Goal: Task Accomplishment & Management: Manage account settings

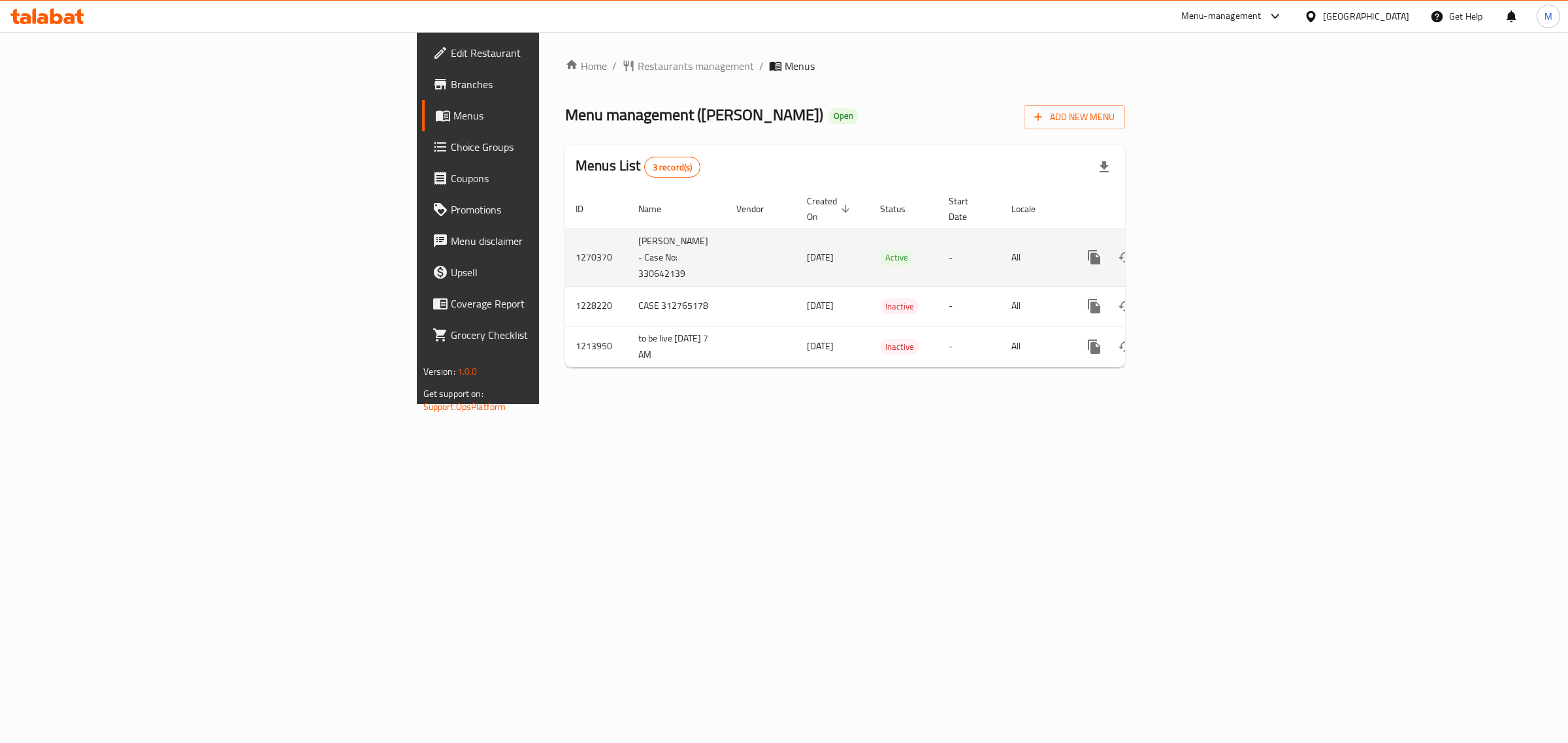
click at [1196, 250] on icon "enhanced table" at bounding box center [1188, 257] width 16 height 16
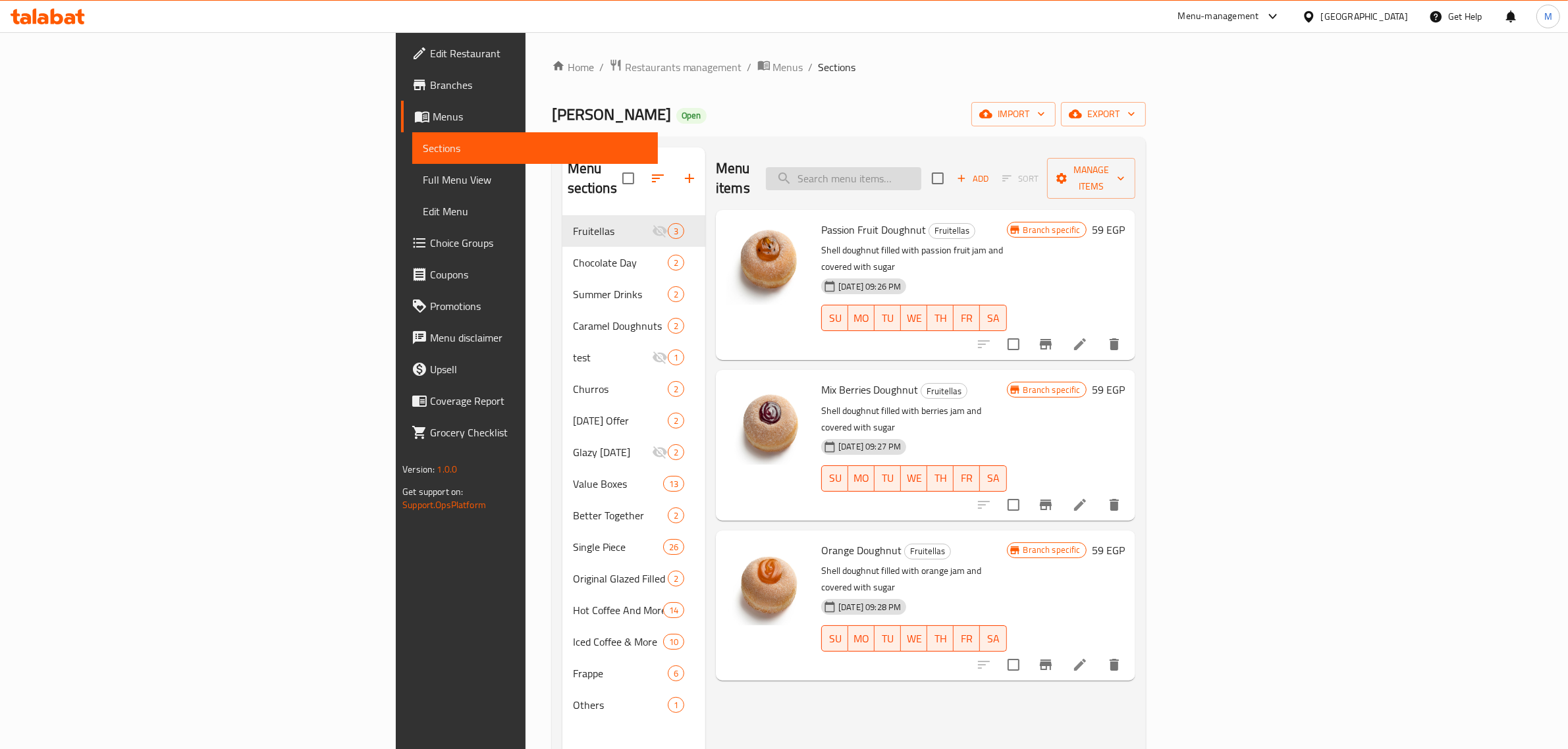
click at [921, 167] on input "search" at bounding box center [844, 179] width 155 height 23
paste input "Iced Toffee Nut Latte"
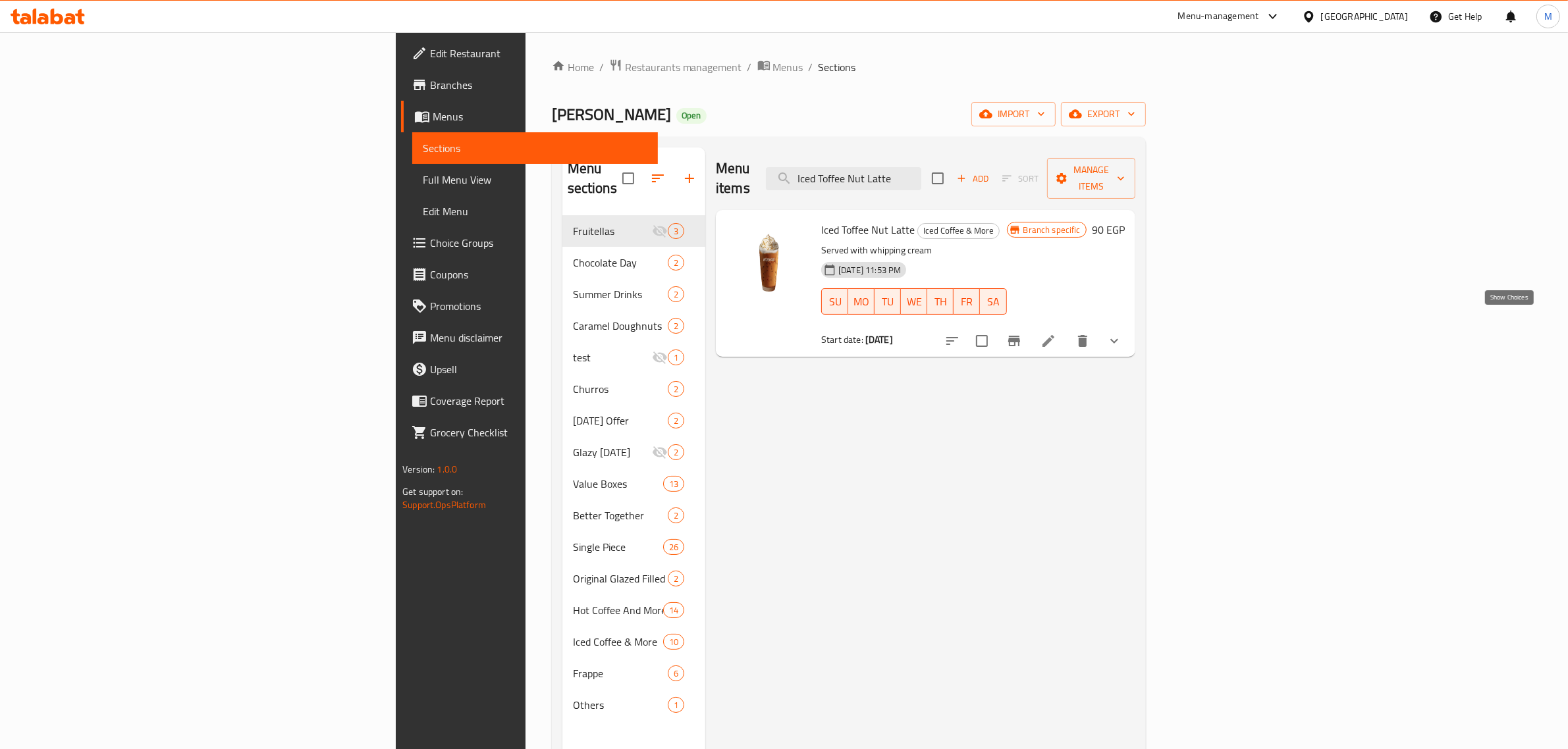
click at [1122, 333] on icon "show more" at bounding box center [1115, 341] width 16 height 16
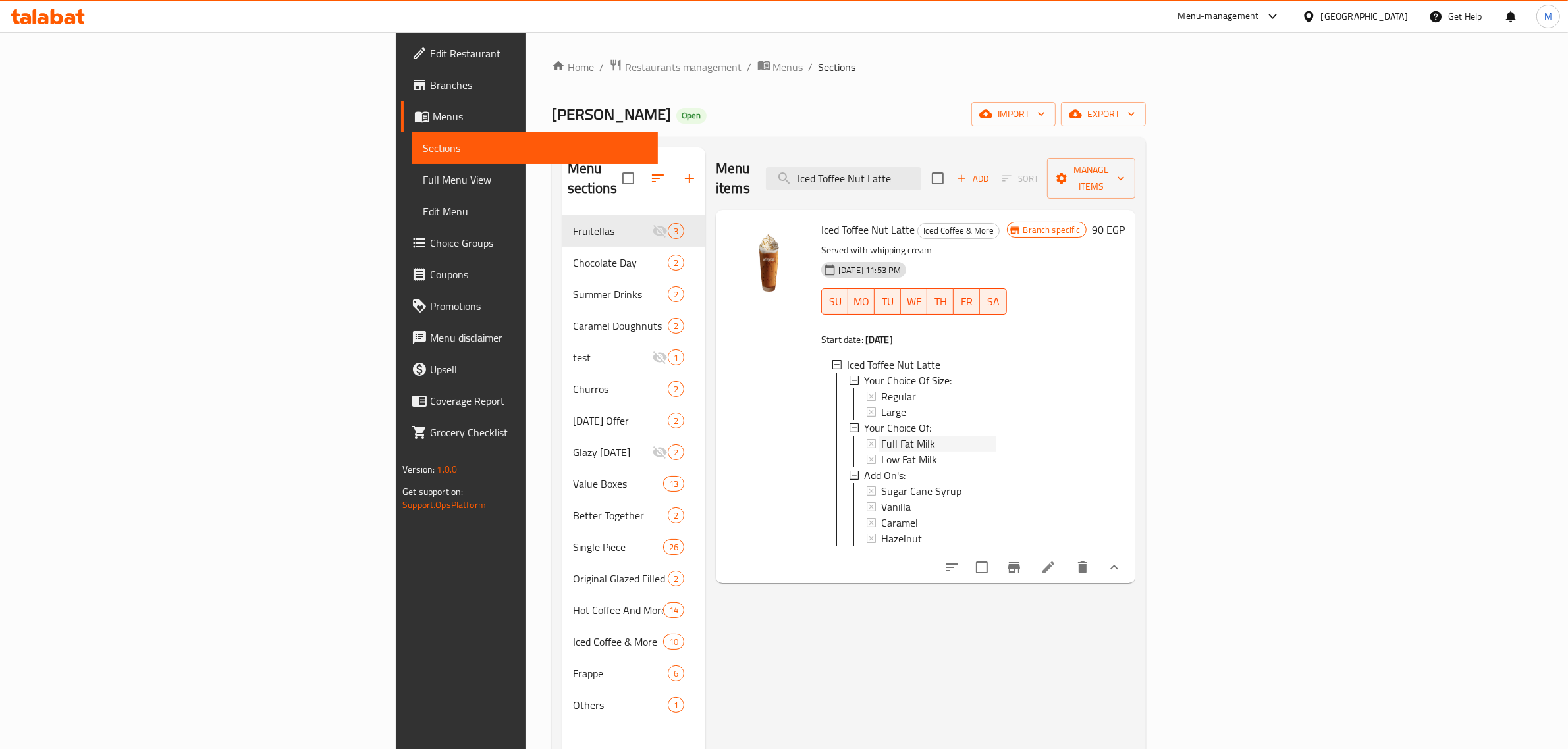
click at [881, 436] on span "Full Fat Milk" at bounding box center [908, 444] width 54 height 16
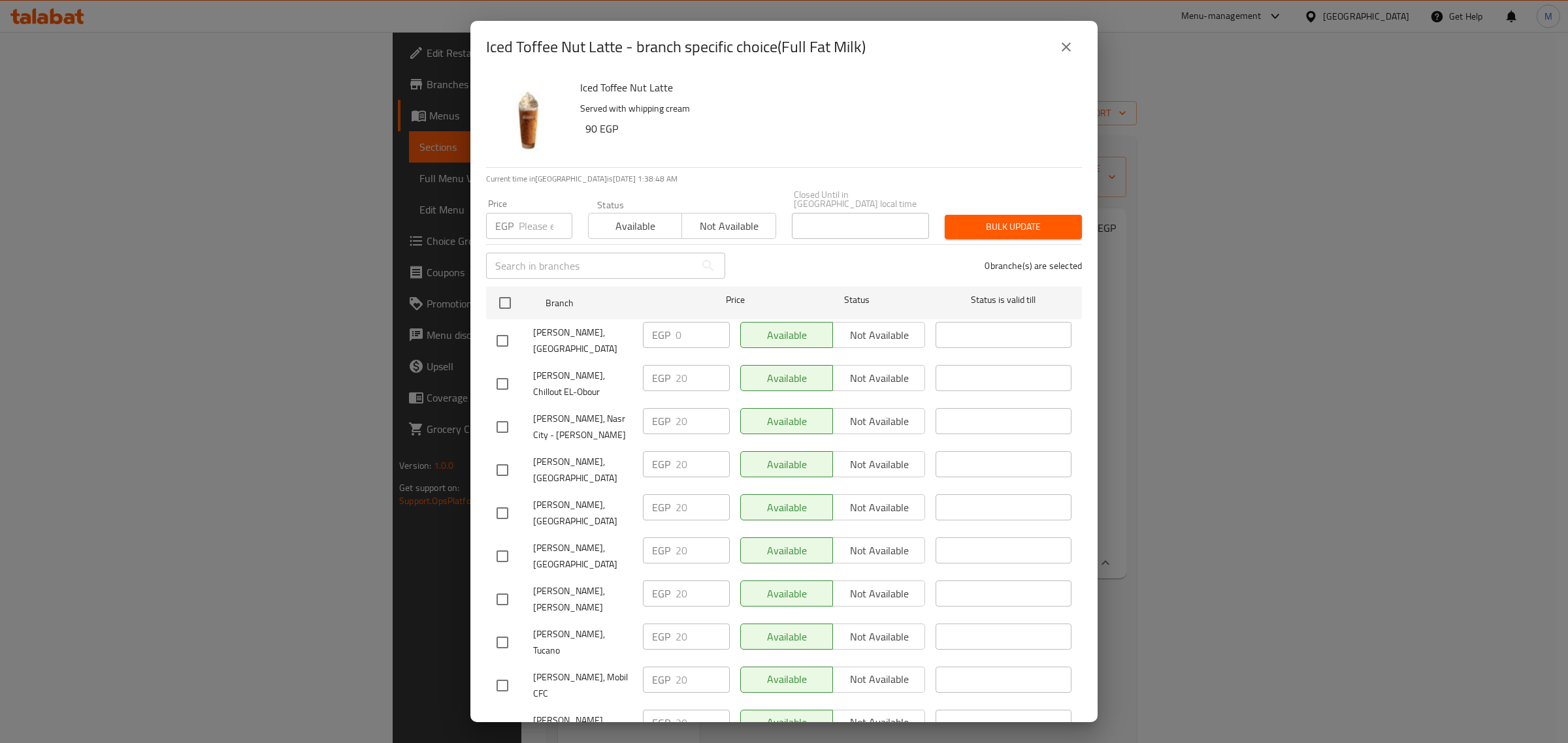
click at [1060, 47] on icon "close" at bounding box center [1066, 46] width 16 height 16
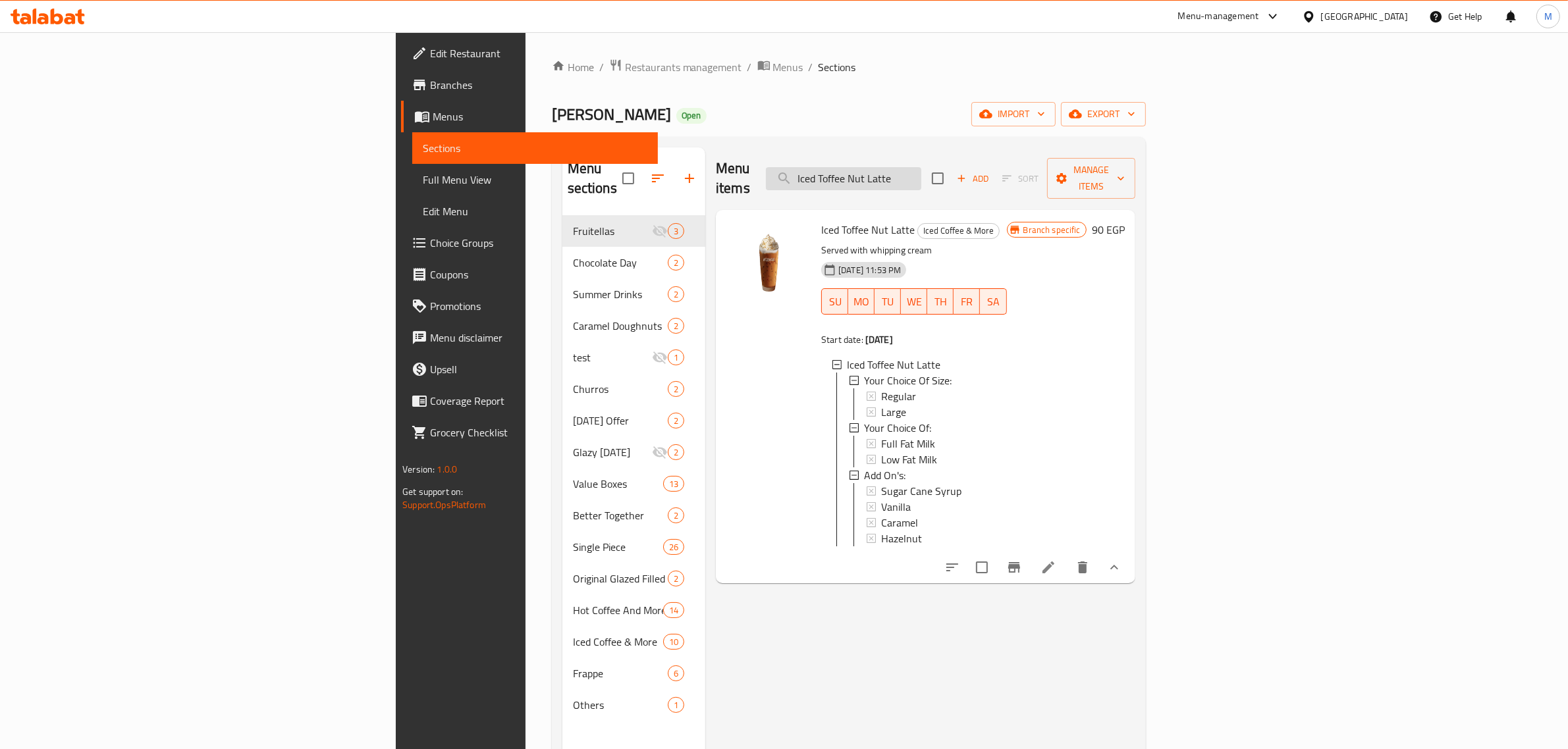
click at [921, 171] on input "Iced Toffee Nut Latte" at bounding box center [844, 179] width 155 height 23
paste input "Caramel Macchiato"
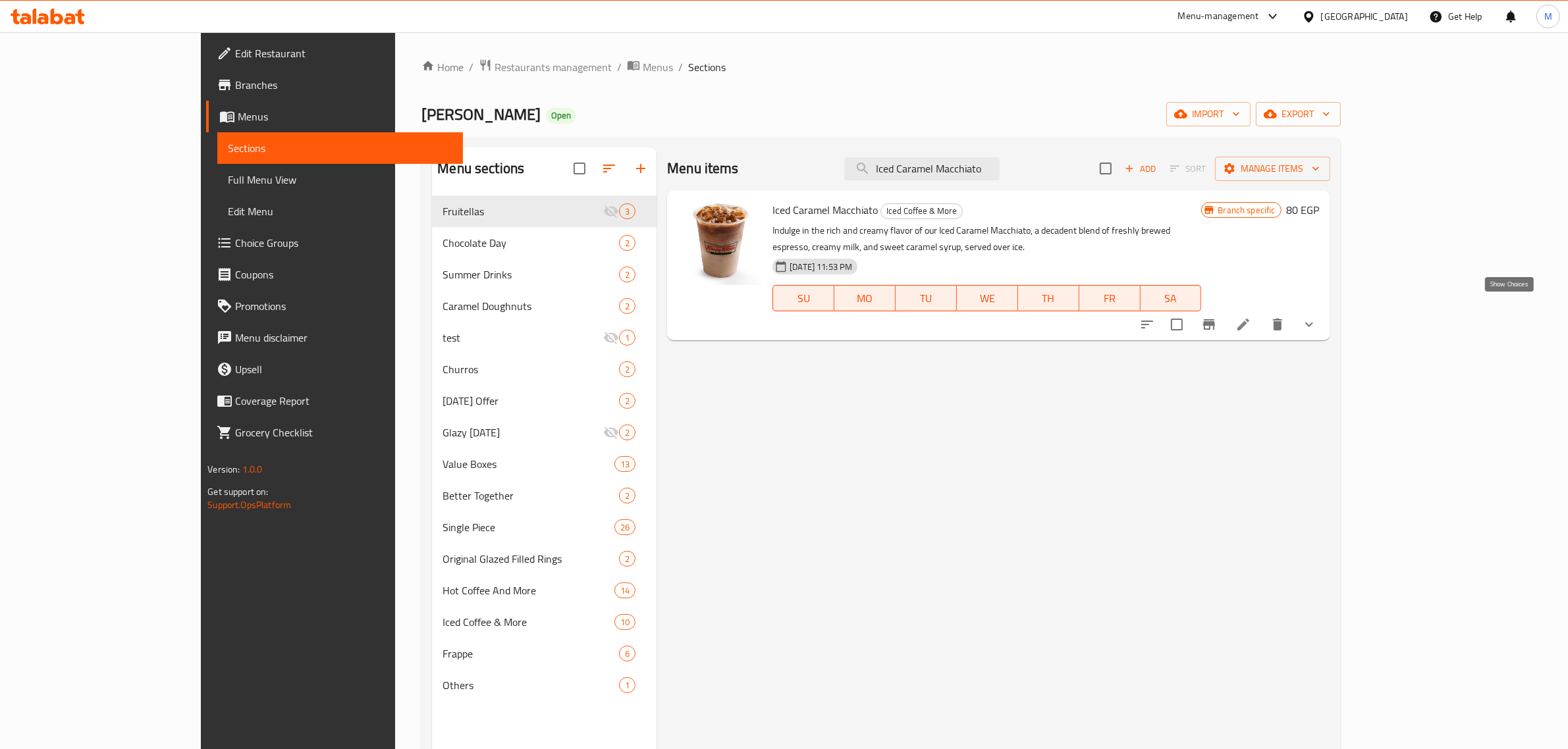
type input "Iced Caramel Macchiato"
click at [1317, 317] on icon "show more" at bounding box center [1309, 324] width 16 height 16
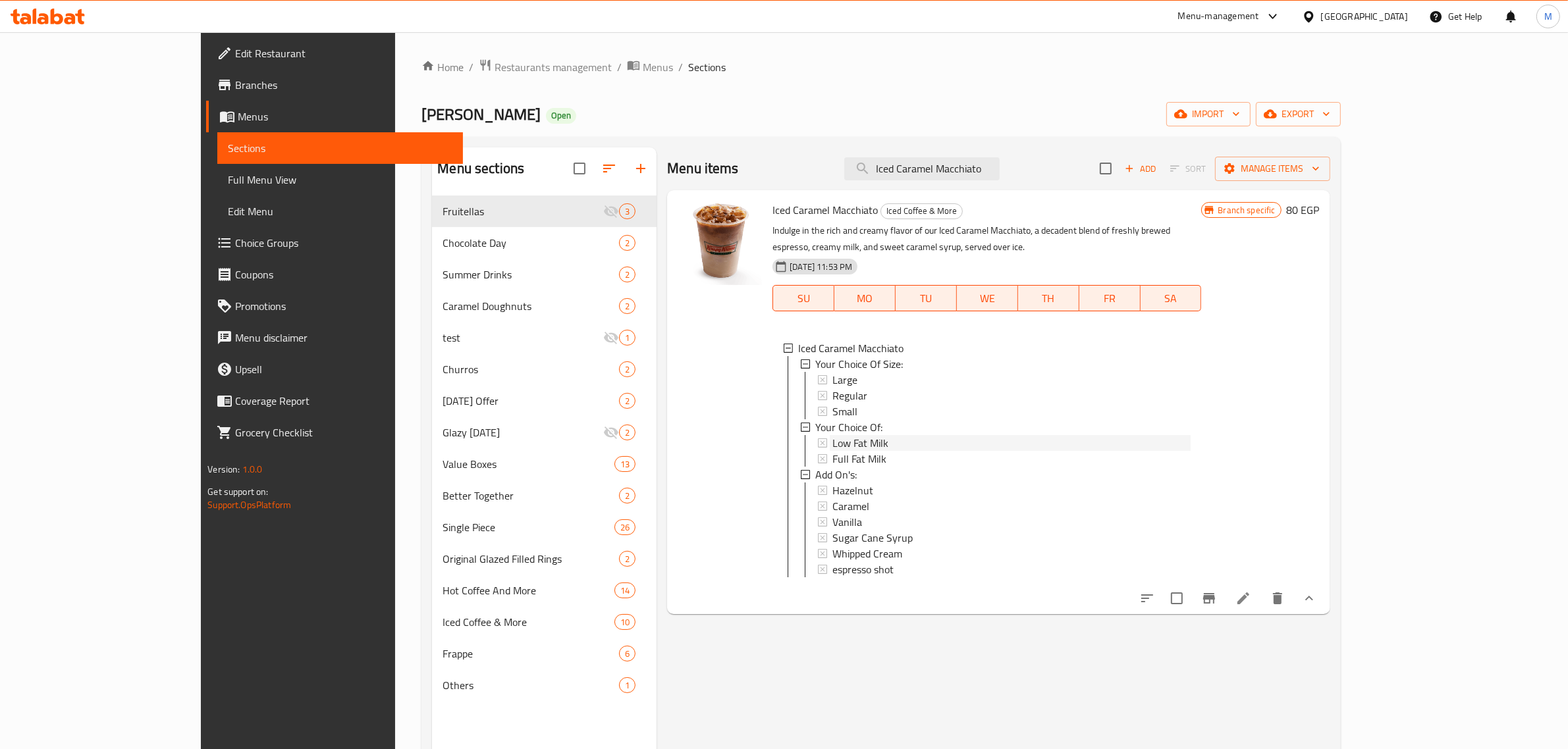
click at [832, 435] on span "Low Fat Milk" at bounding box center [860, 443] width 56 height 16
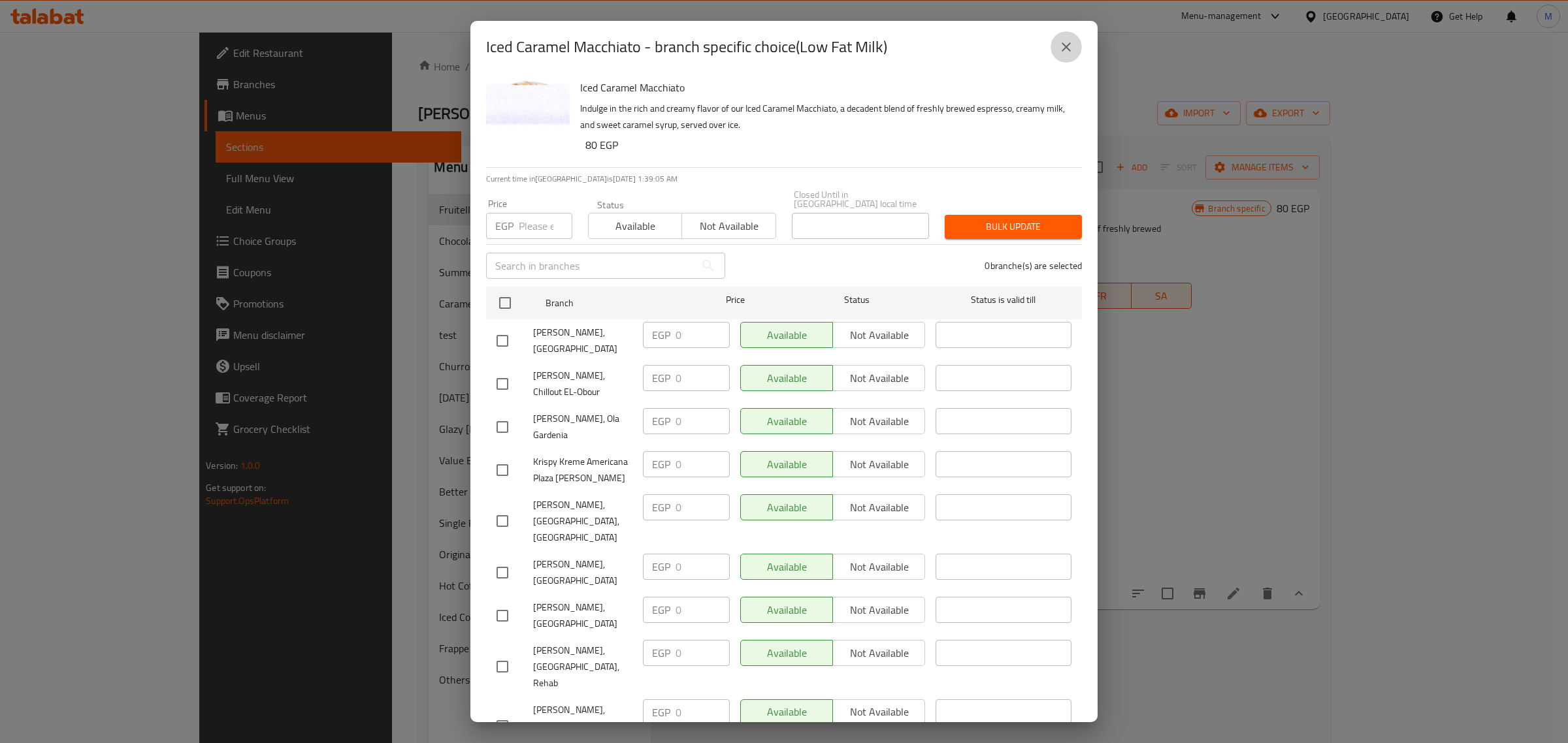
click at [1064, 45] on icon "close" at bounding box center [1067, 47] width 9 height 9
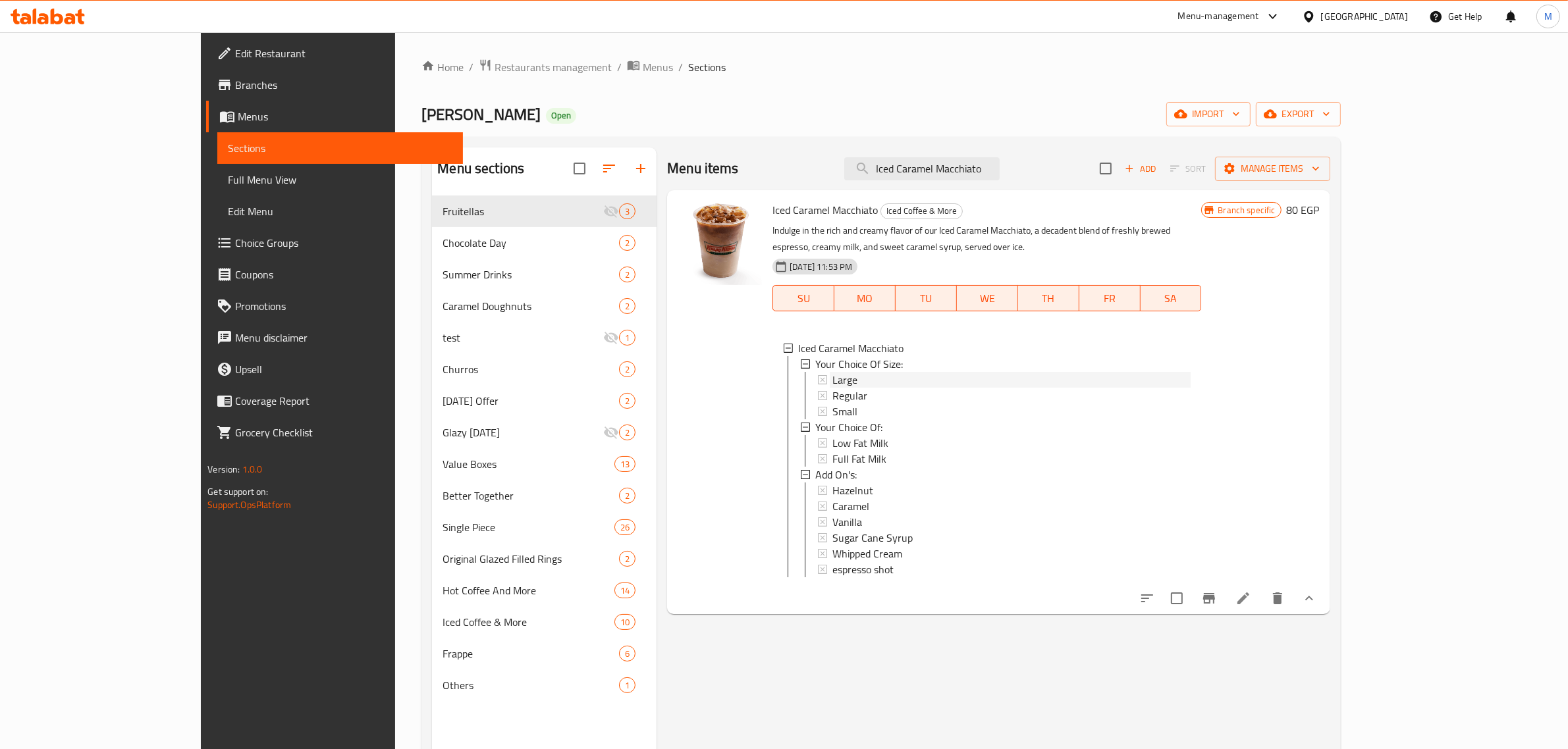
click at [832, 372] on span "Large" at bounding box center [845, 380] width 25 height 16
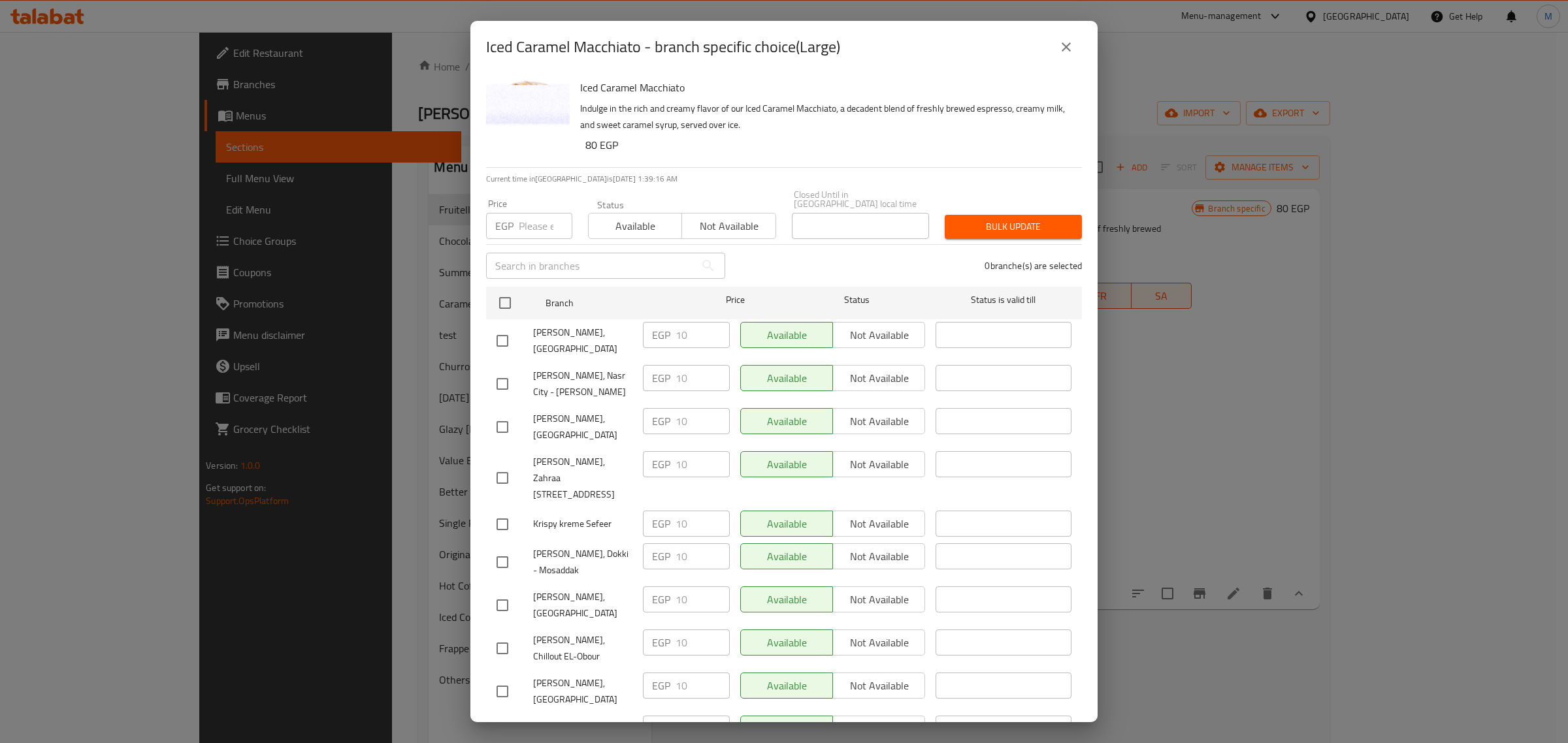
click at [1067, 46] on icon "close" at bounding box center [1067, 47] width 9 height 9
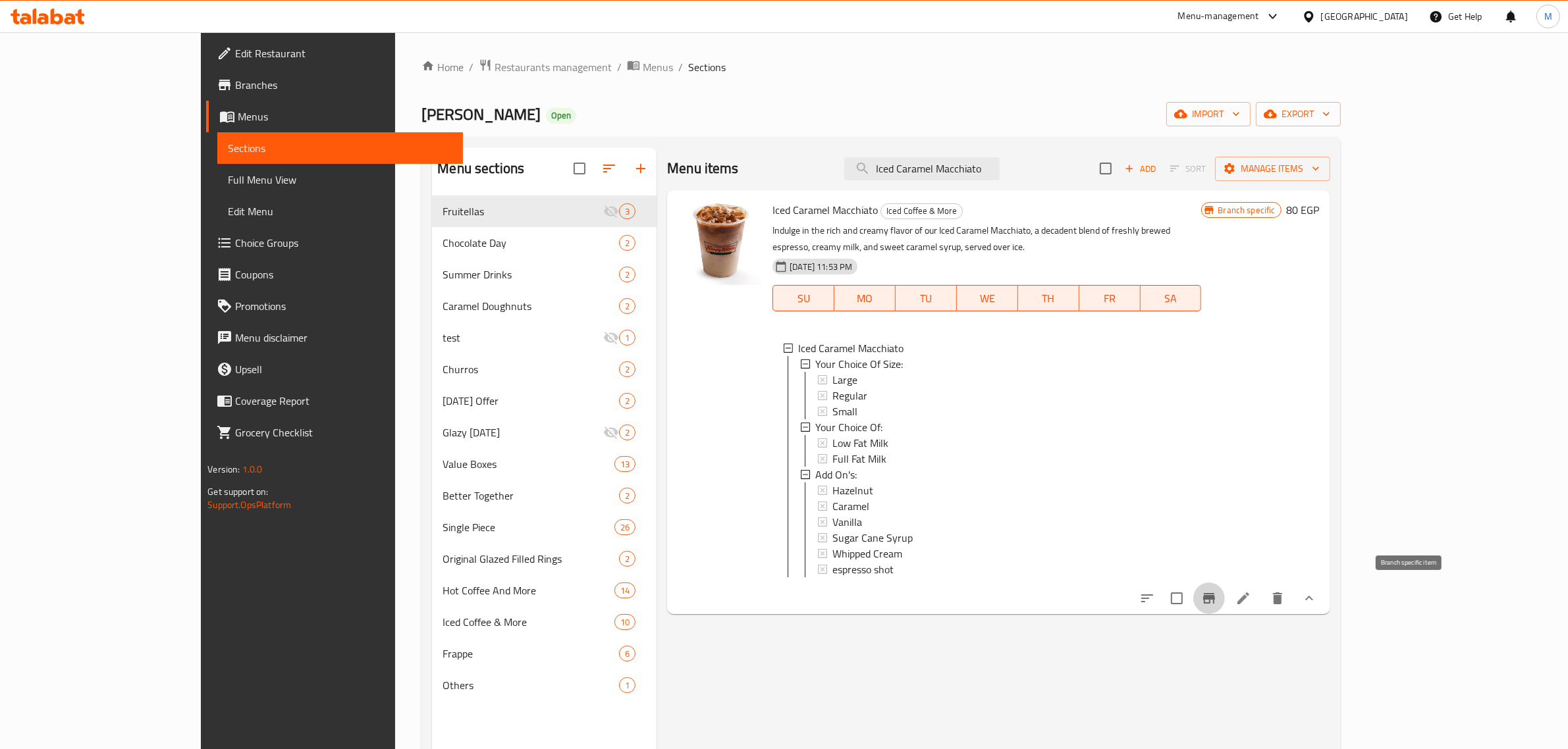
click at [1217, 594] on icon "Branch-specific-item" at bounding box center [1209, 599] width 16 height 16
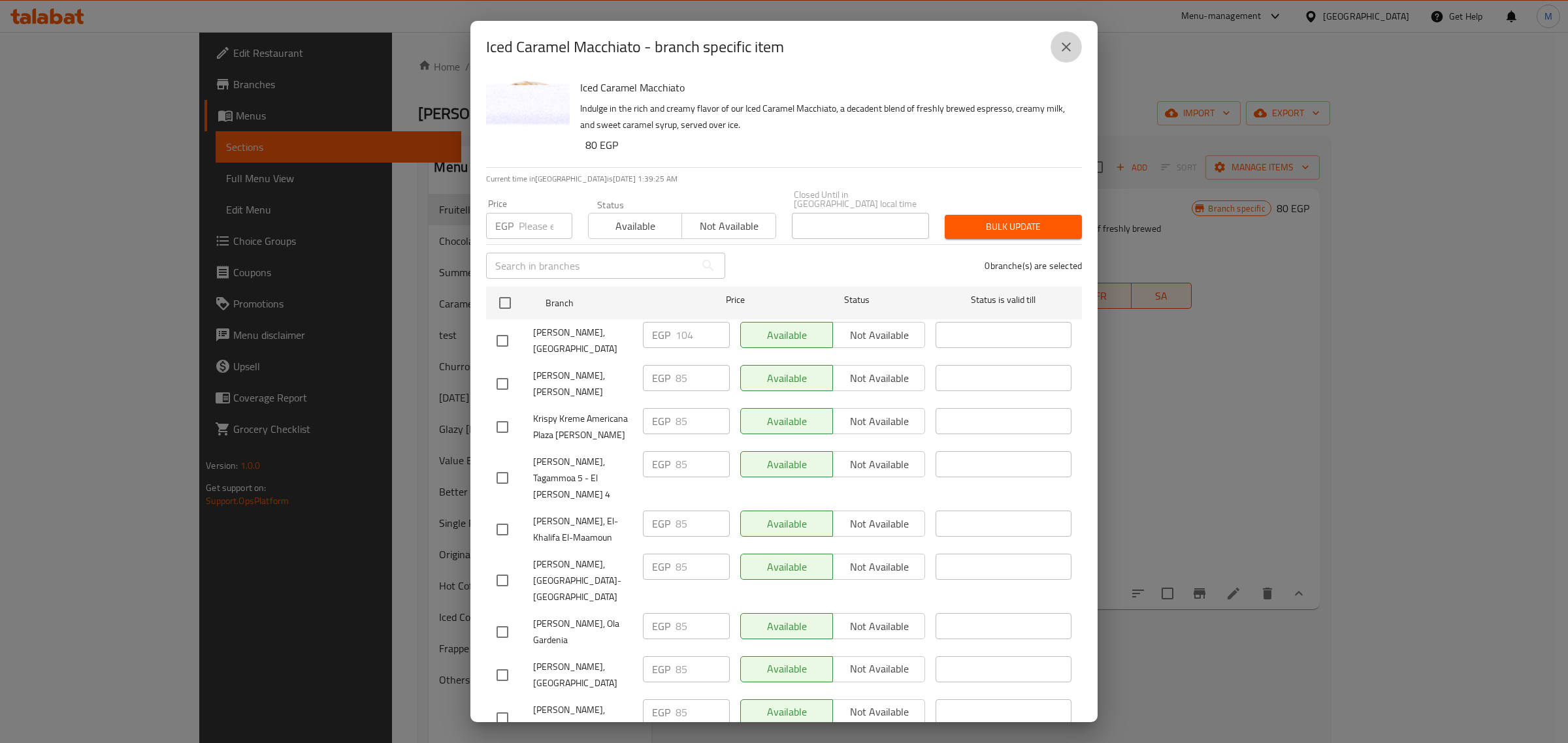
click at [1065, 39] on icon "close" at bounding box center [1066, 46] width 16 height 16
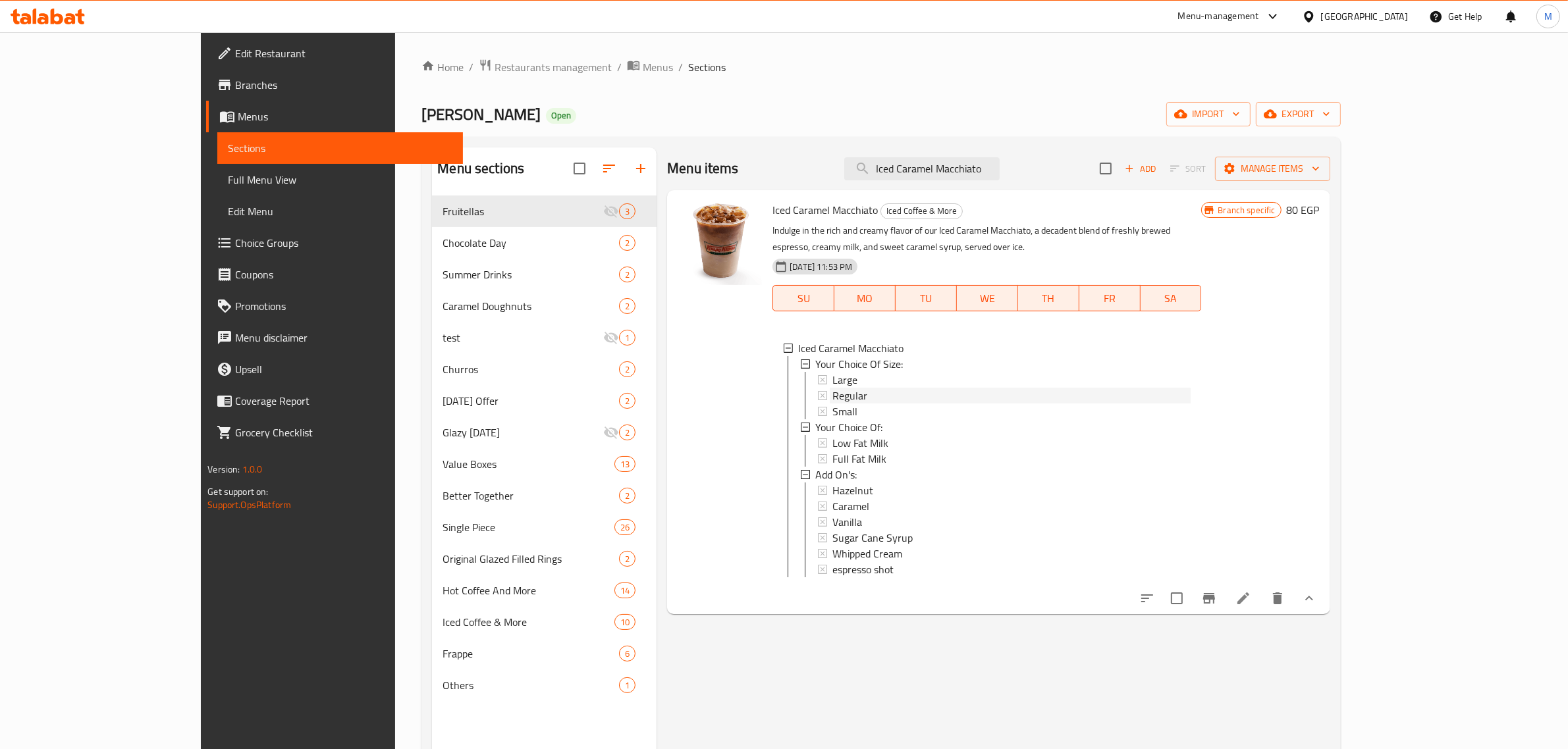
click at [832, 387] on span "Regular" at bounding box center [850, 395] width 34 height 16
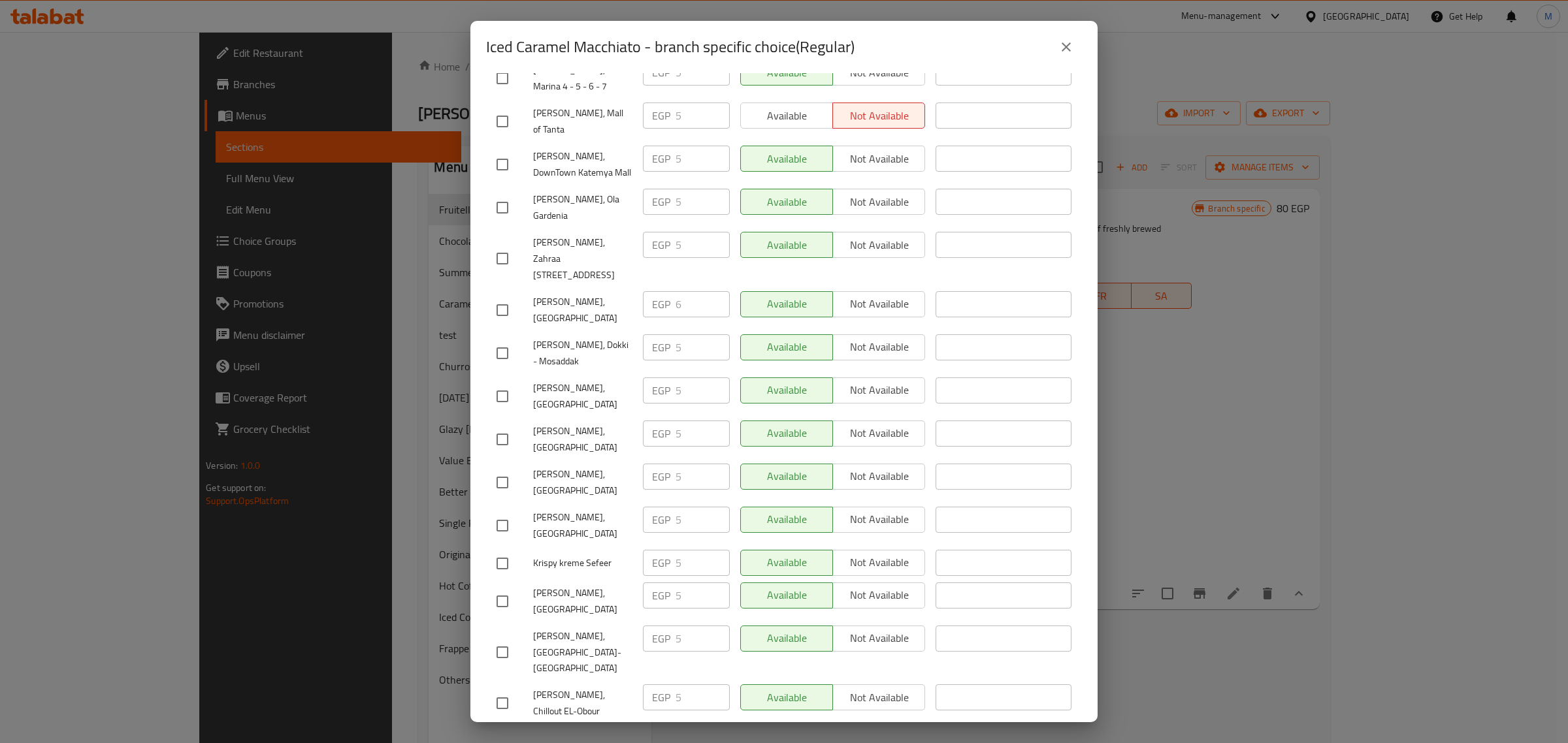
scroll to position [163, 0]
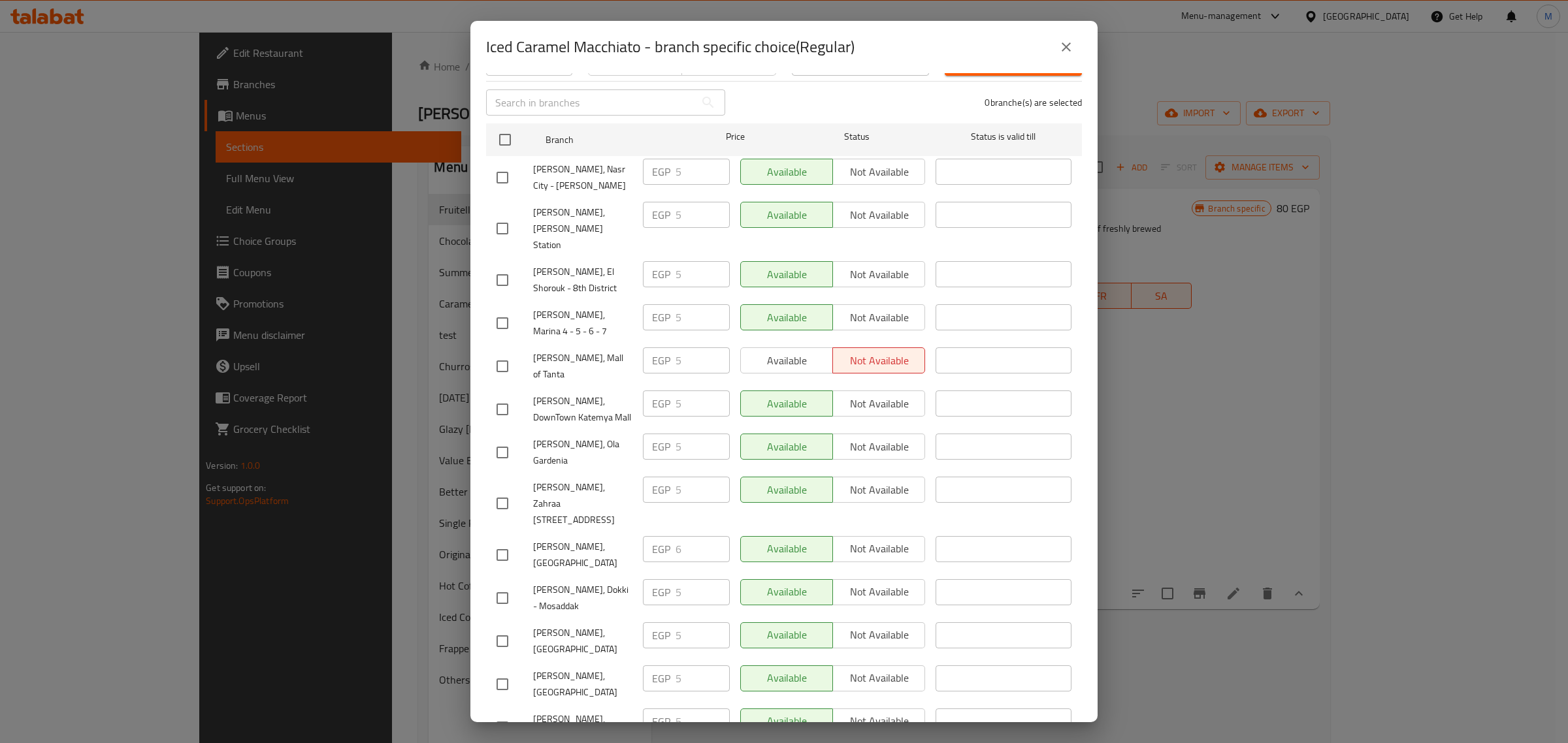
click at [1071, 44] on icon "close" at bounding box center [1066, 46] width 16 height 16
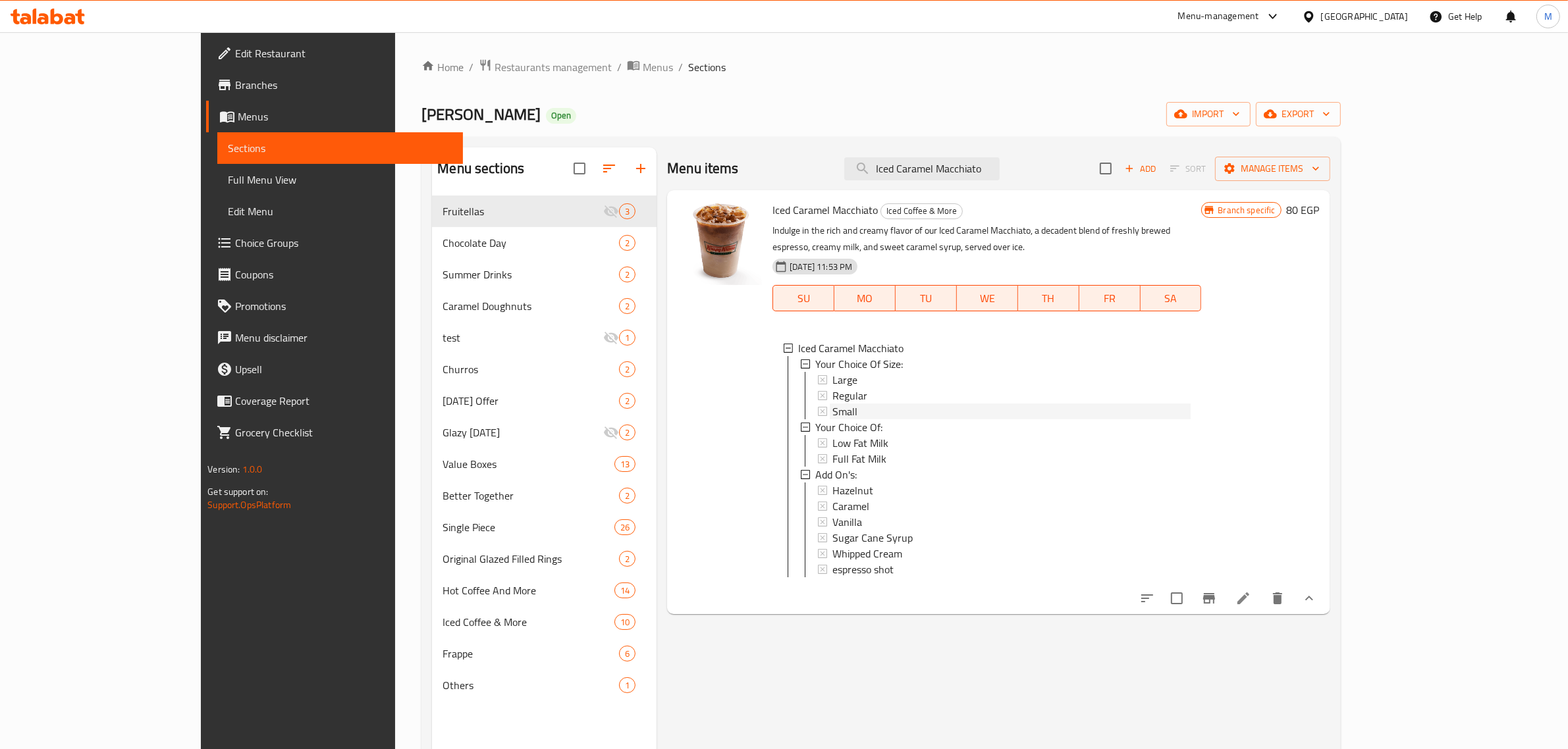
click at [832, 404] on span "Small" at bounding box center [845, 411] width 25 height 16
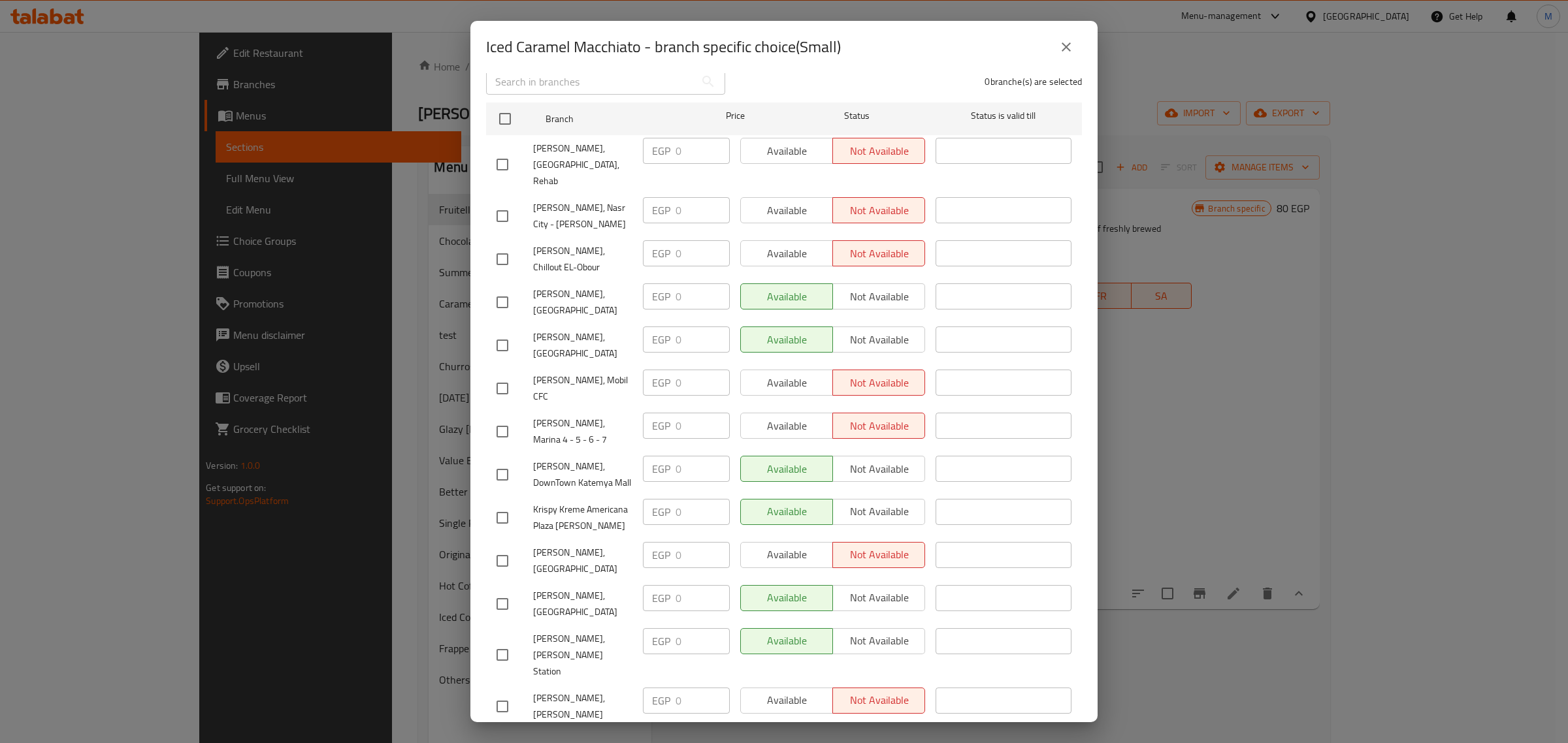
scroll to position [90, 0]
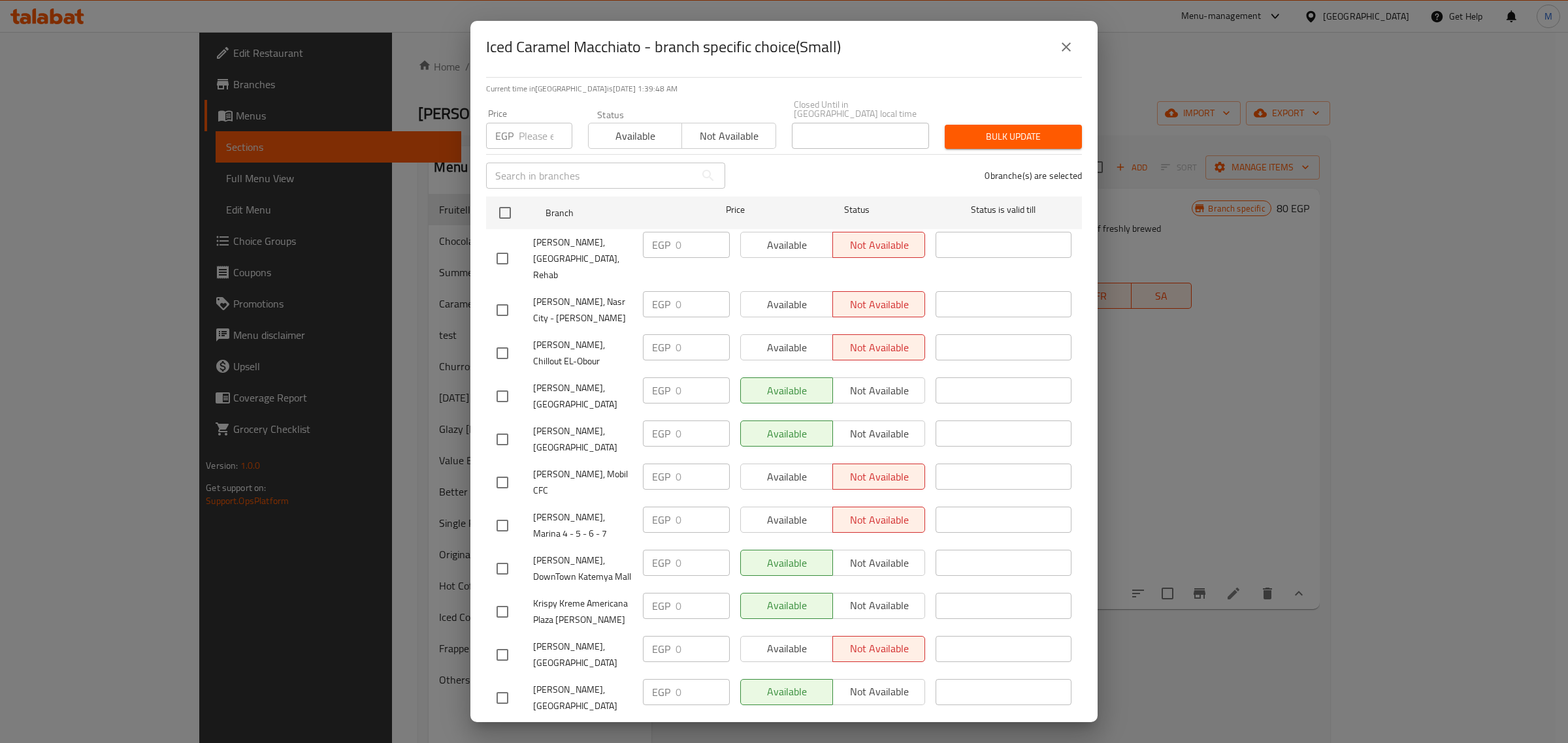
click at [1066, 41] on icon "close" at bounding box center [1066, 46] width 16 height 16
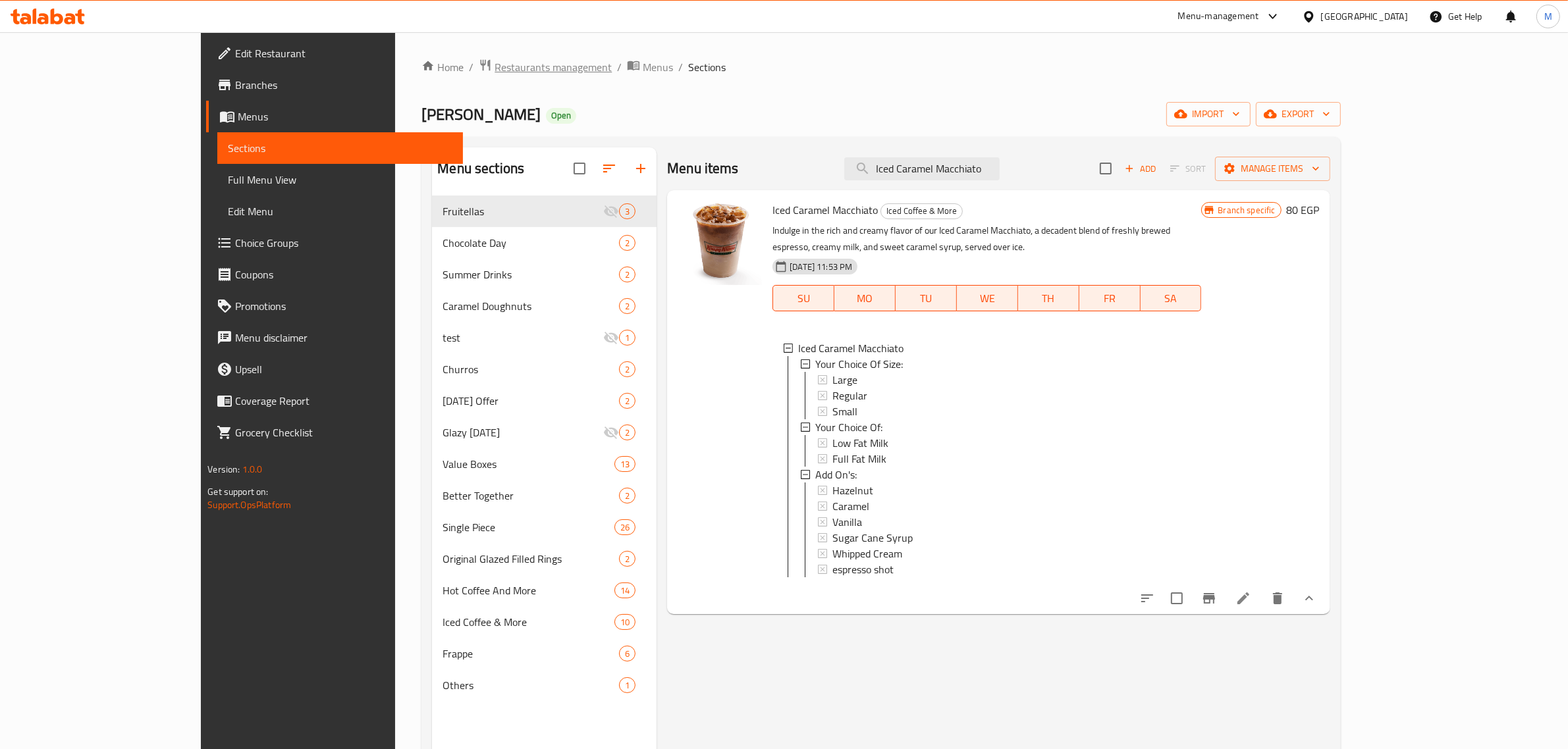
click at [495, 62] on span "Restaurants management" at bounding box center [553, 67] width 118 height 16
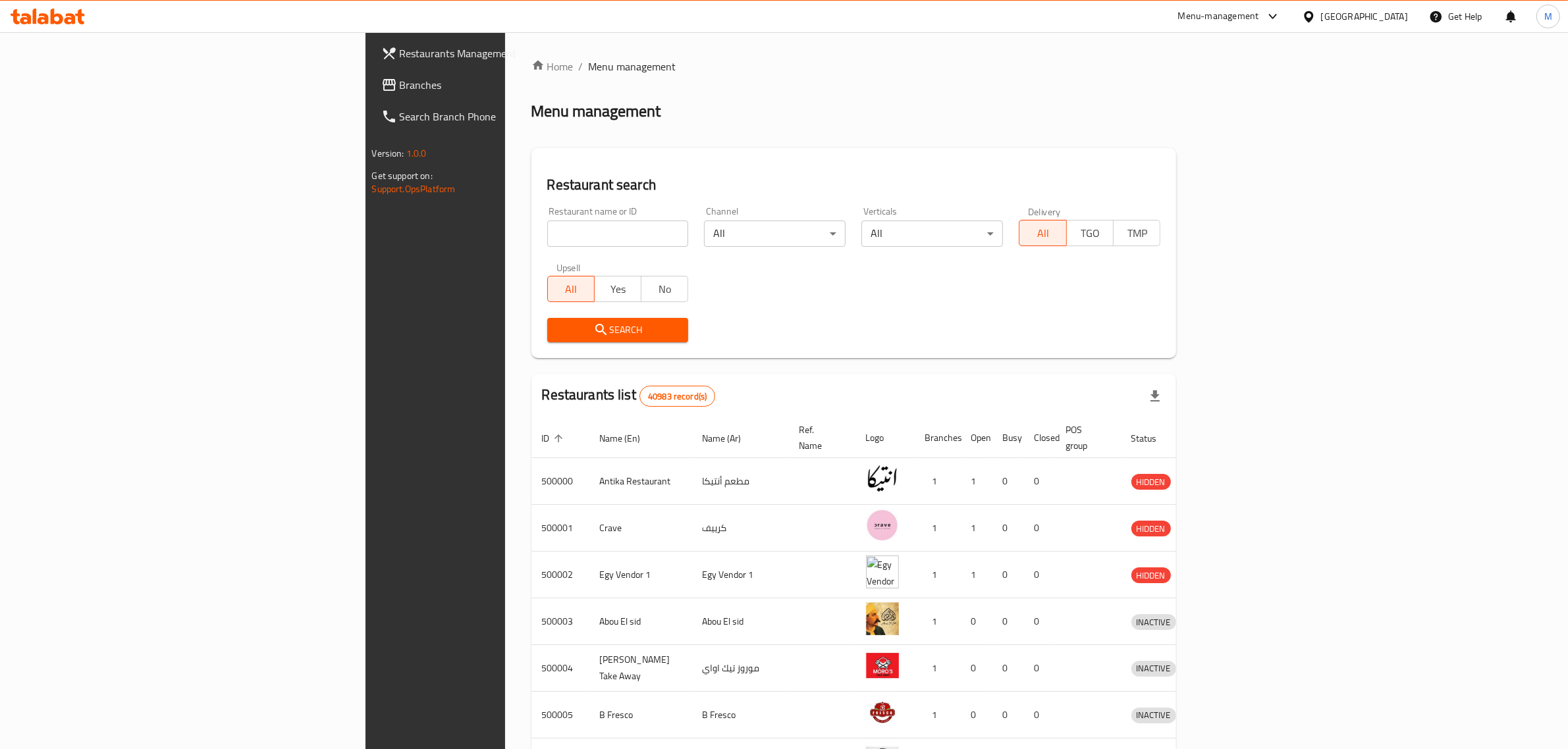
click at [547, 246] on input "search" at bounding box center [618, 234] width 142 height 27
paste input "504866"
type input "504866"
click button "Search" at bounding box center [618, 330] width 142 height 24
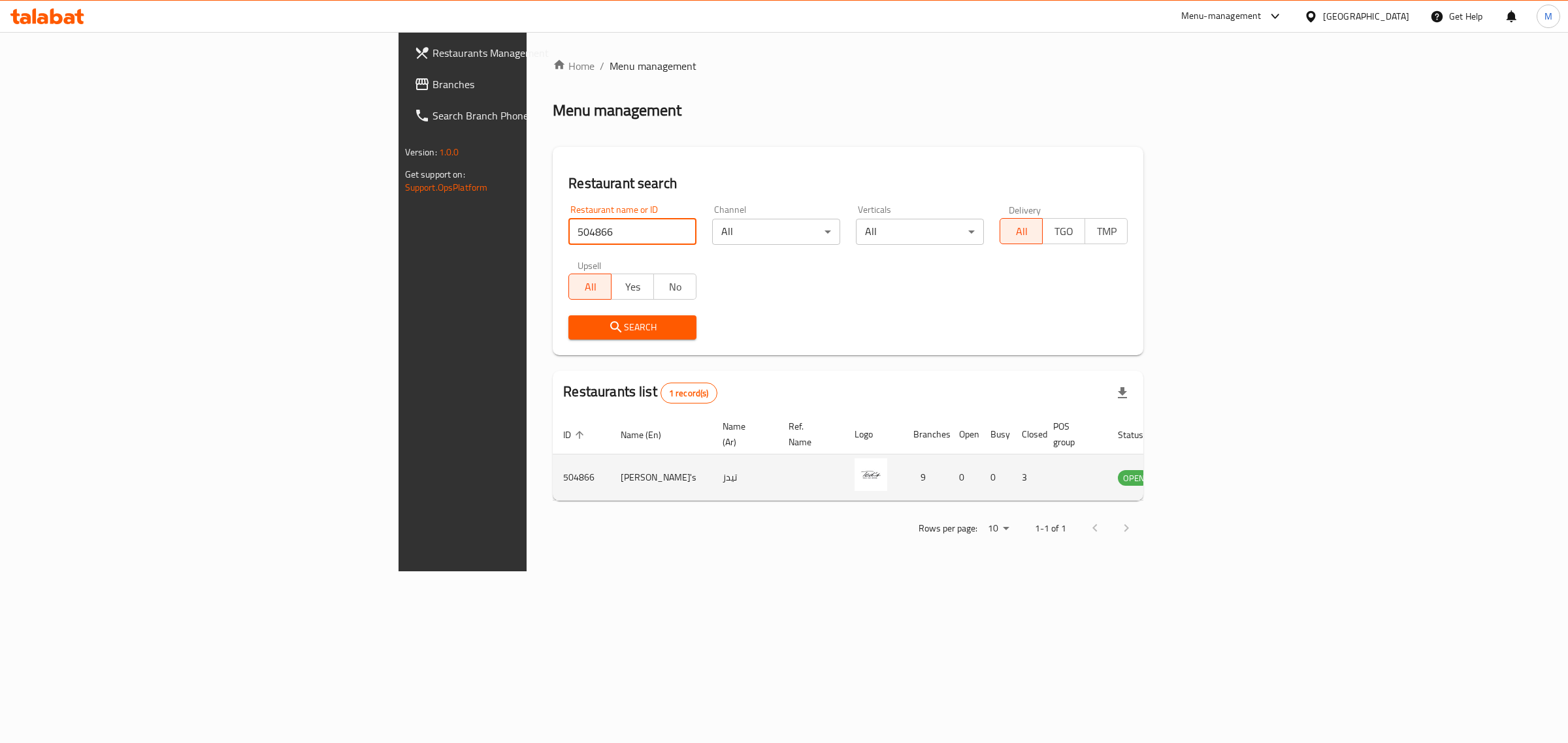
click at [1222, 460] on td "enhanced table" at bounding box center [1199, 477] width 46 height 46
click at [1202, 473] on icon "enhanced table" at bounding box center [1194, 478] width 14 height 11
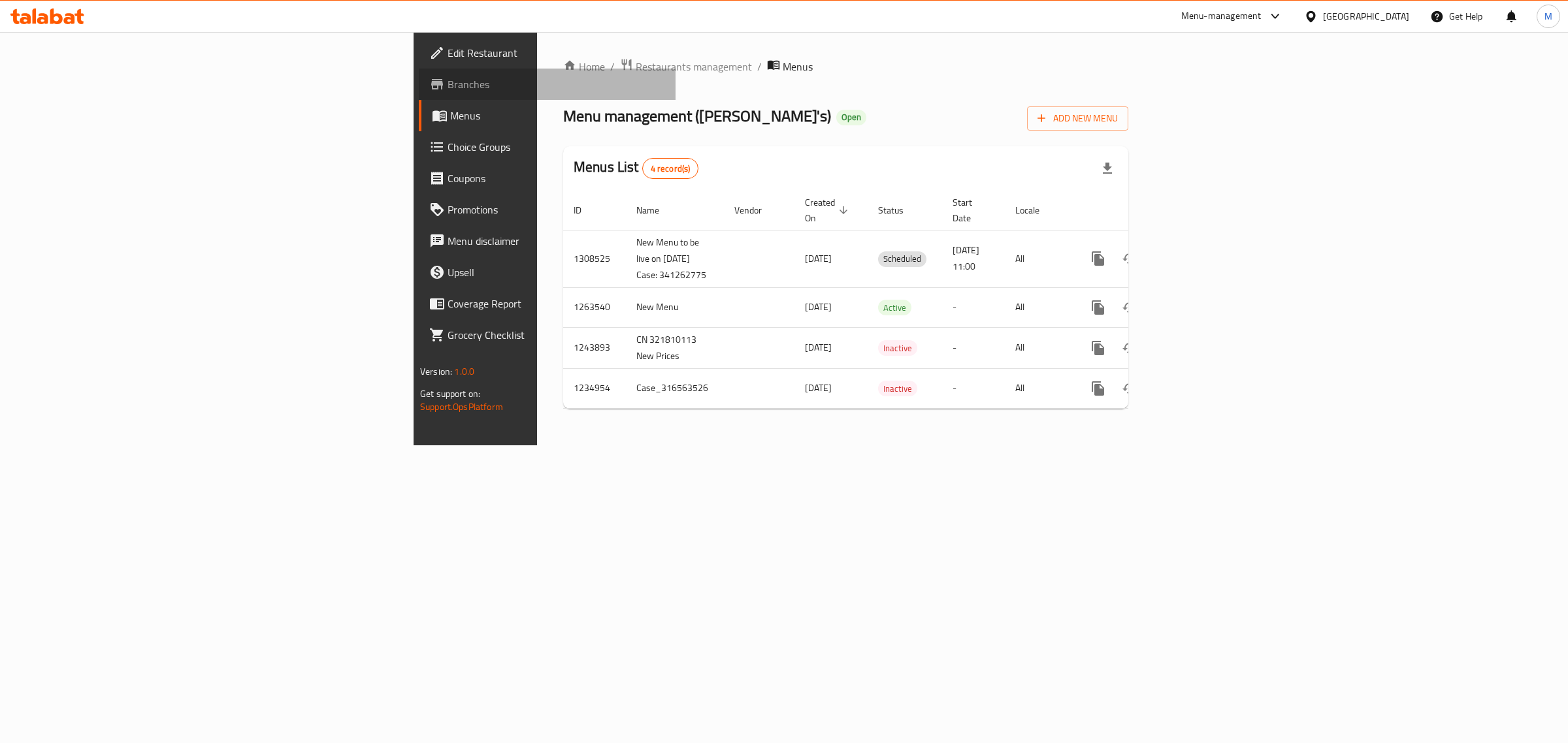
click at [448, 87] on span "Branches" at bounding box center [556, 84] width 217 height 16
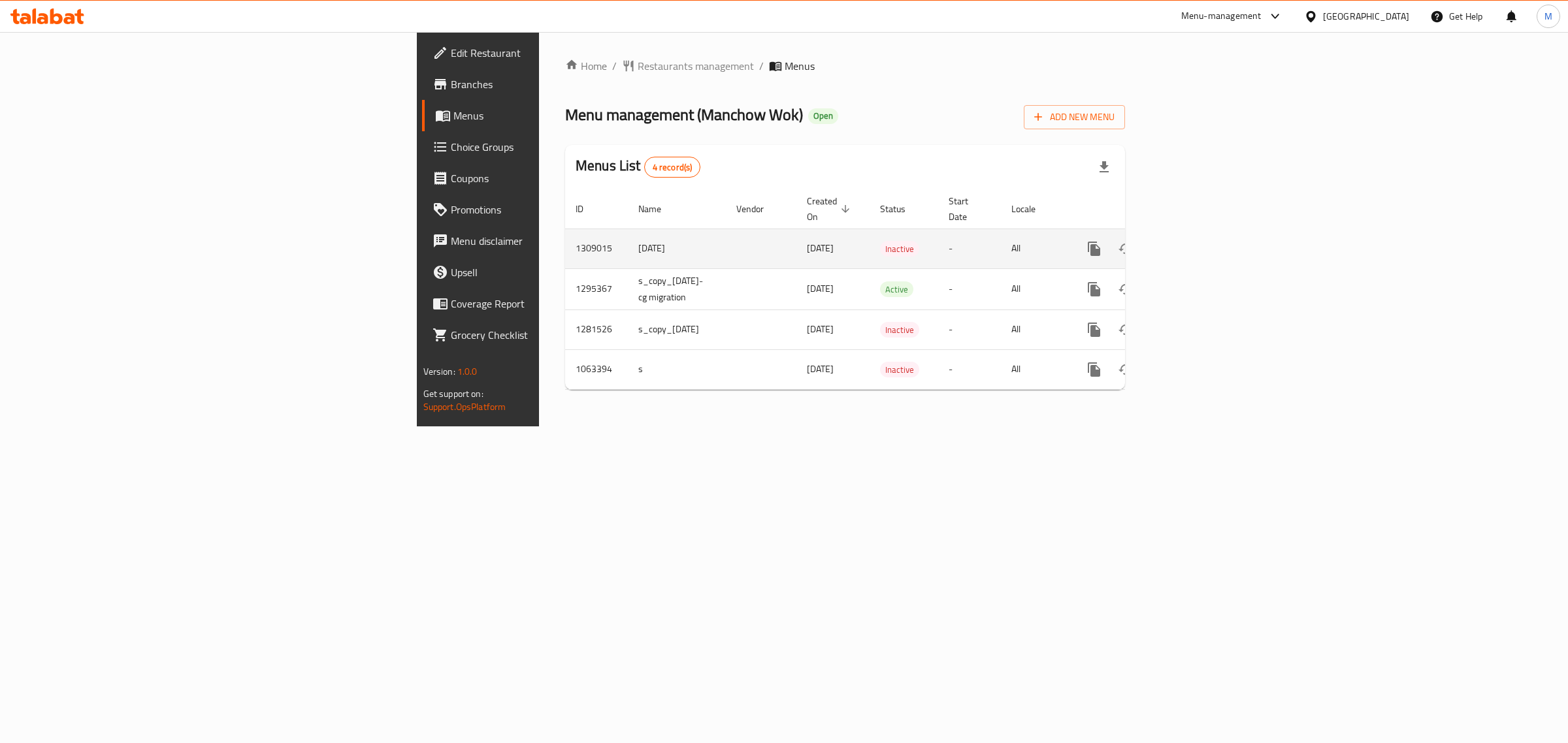
click at [1194, 243] on icon "enhanced table" at bounding box center [1188, 249] width 11 height 11
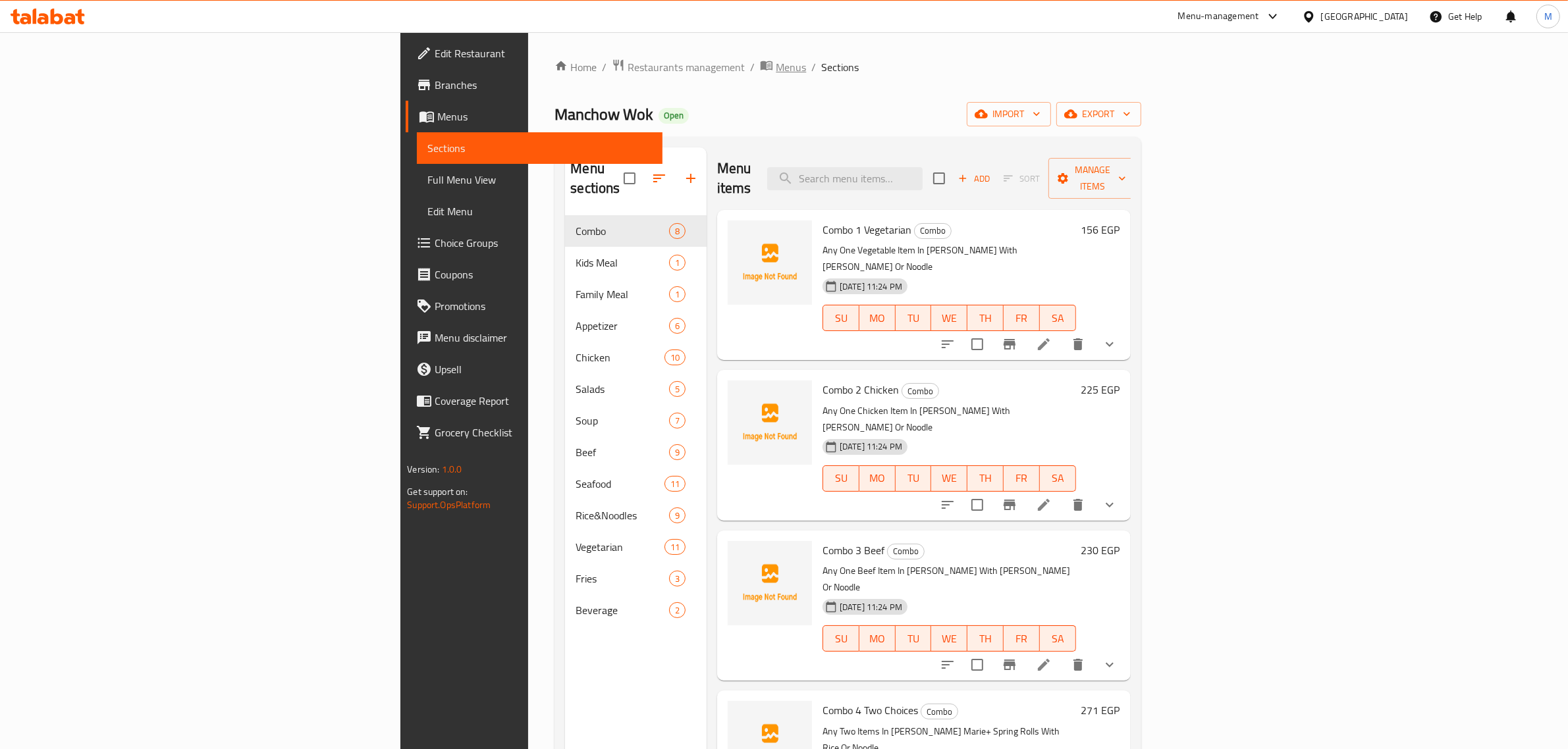
click at [776, 71] on span "Menus" at bounding box center [791, 67] width 31 height 16
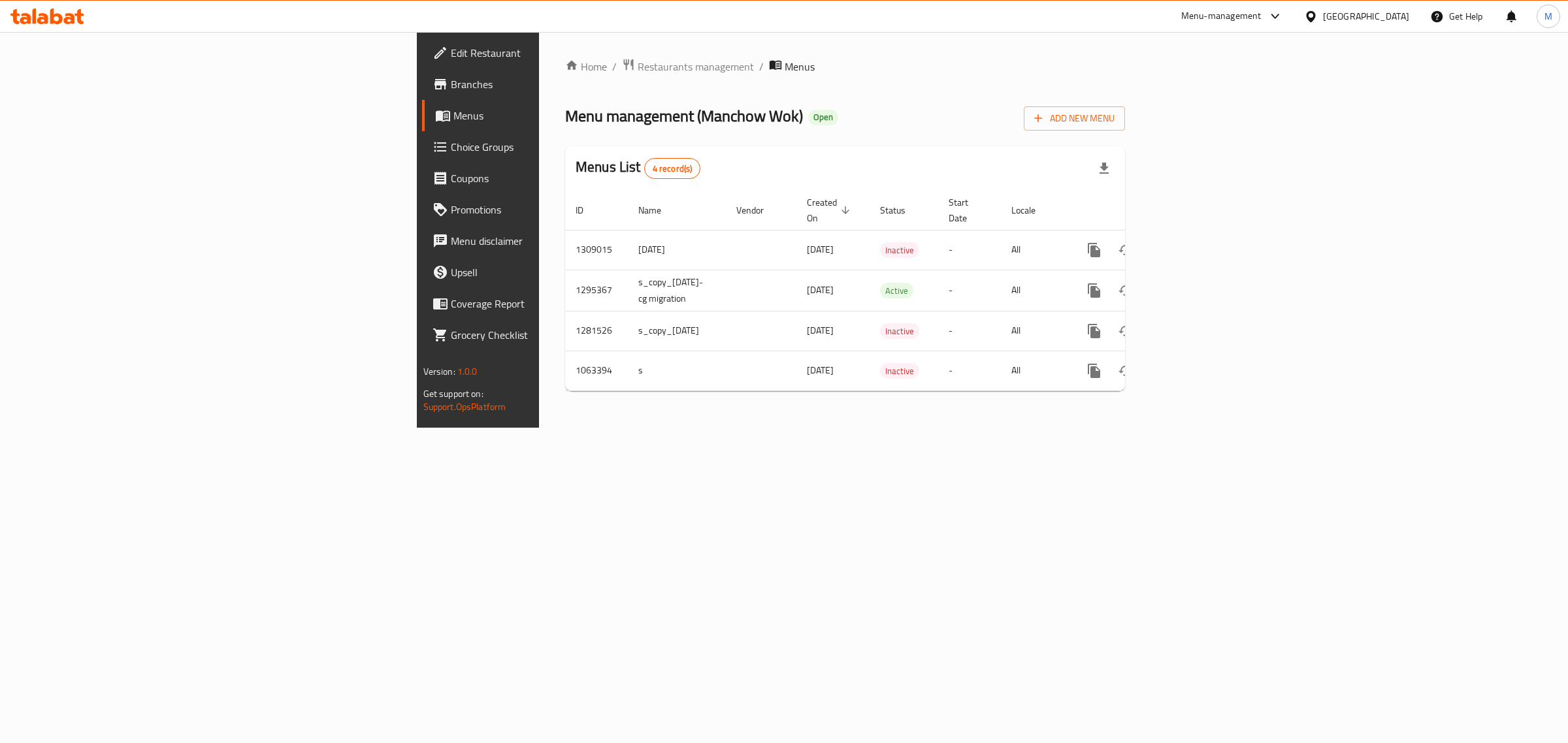
click at [451, 87] on span "Branches" at bounding box center [559, 84] width 217 height 16
